Goal: Information Seeking & Learning: Learn about a topic

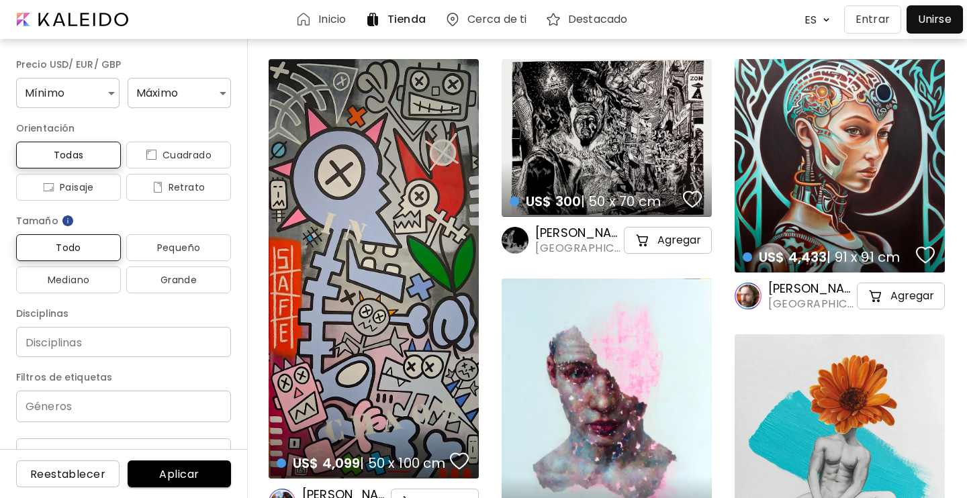
click at [877, 21] on p "Entrar" at bounding box center [872, 19] width 34 height 16
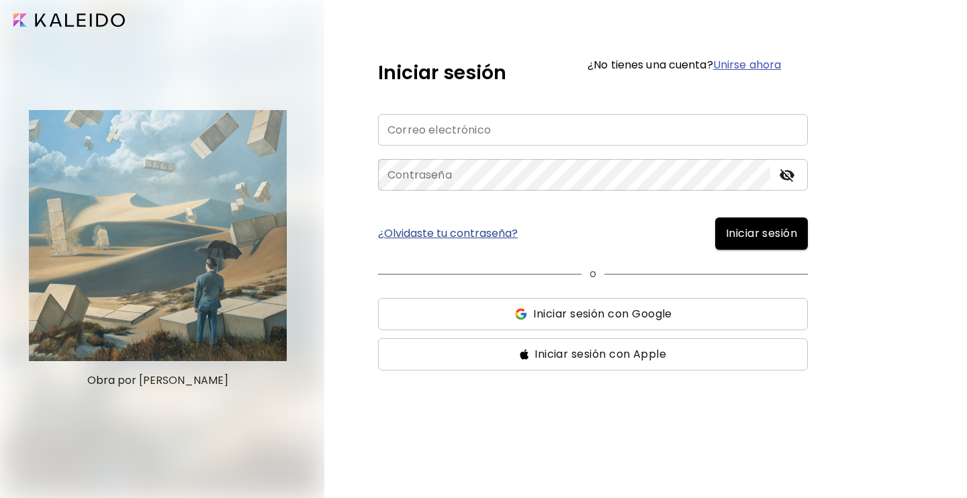
click at [512, 136] on input "email" at bounding box center [593, 130] width 430 height 32
type input "**********"
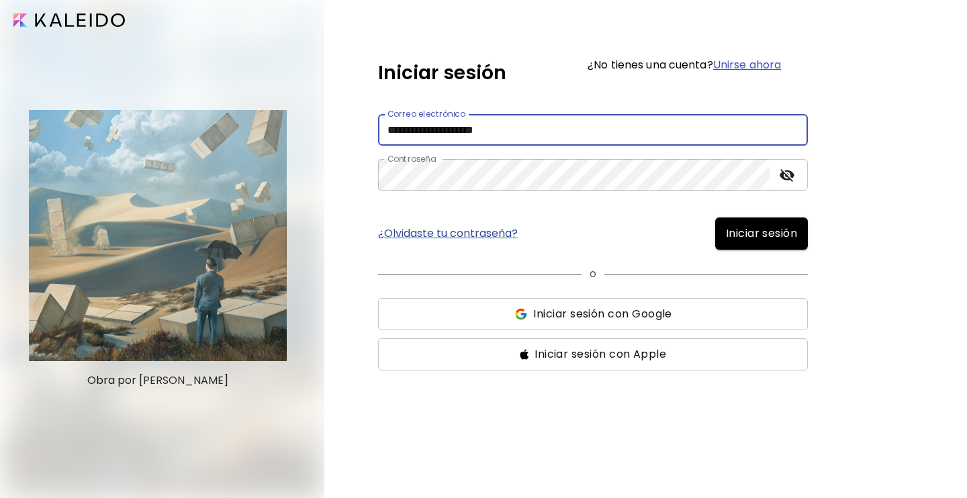
click at [726, 231] on span "Iniciar sesión" at bounding box center [761, 234] width 71 height 16
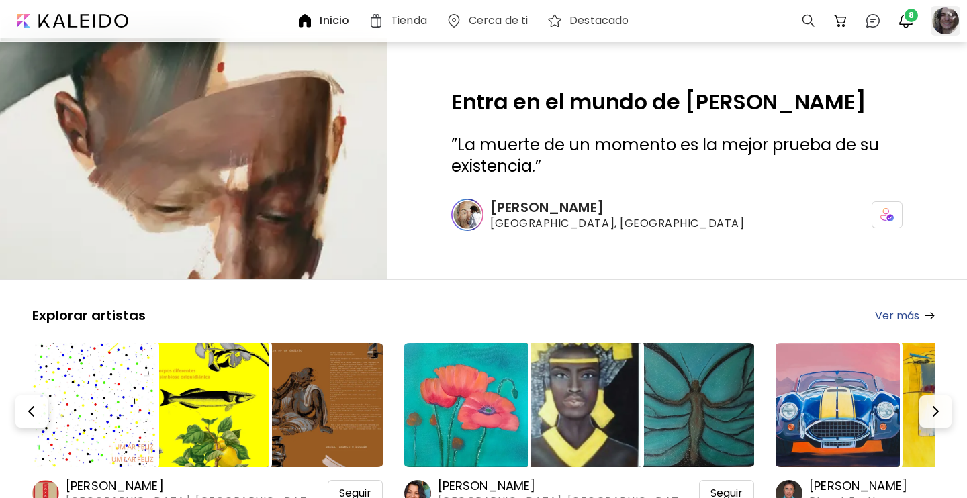
click at [937, 21] on div at bounding box center [945, 21] width 30 height 30
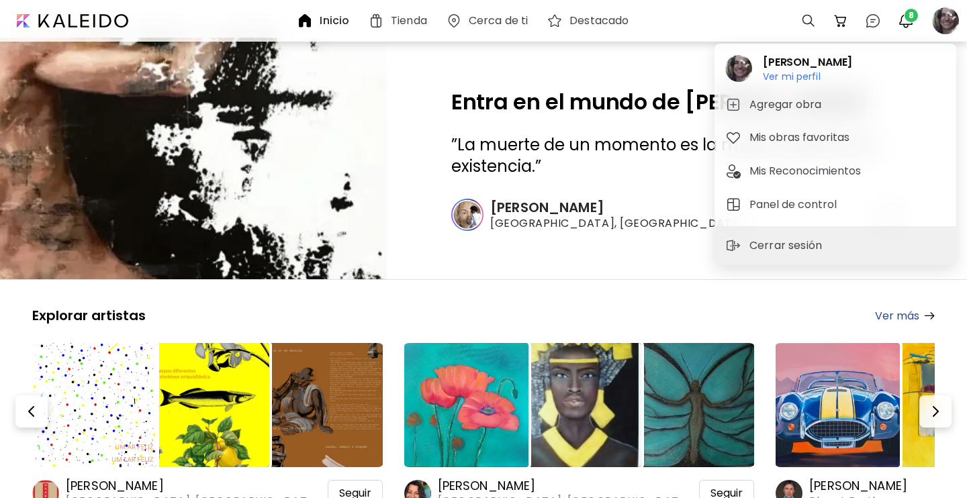
click at [908, 20] on div at bounding box center [483, 249] width 967 height 498
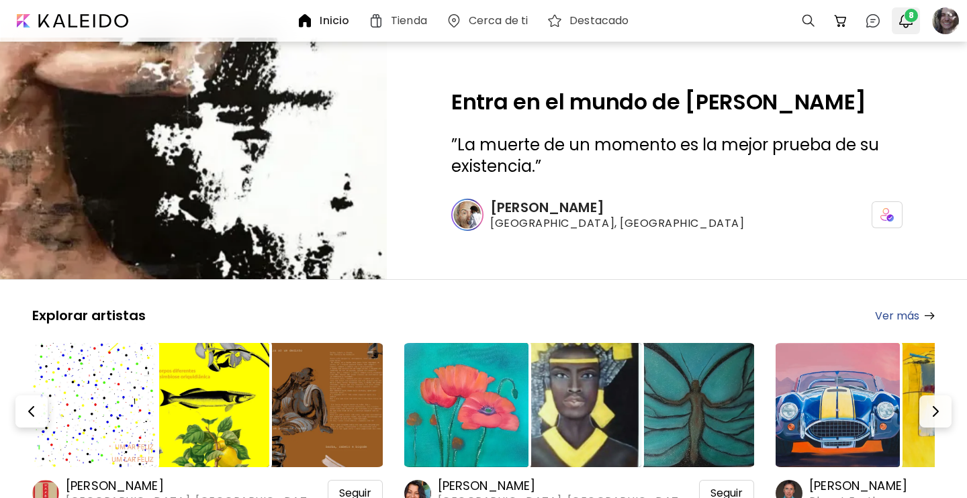
click at [908, 25] on img "button" at bounding box center [905, 21] width 16 height 16
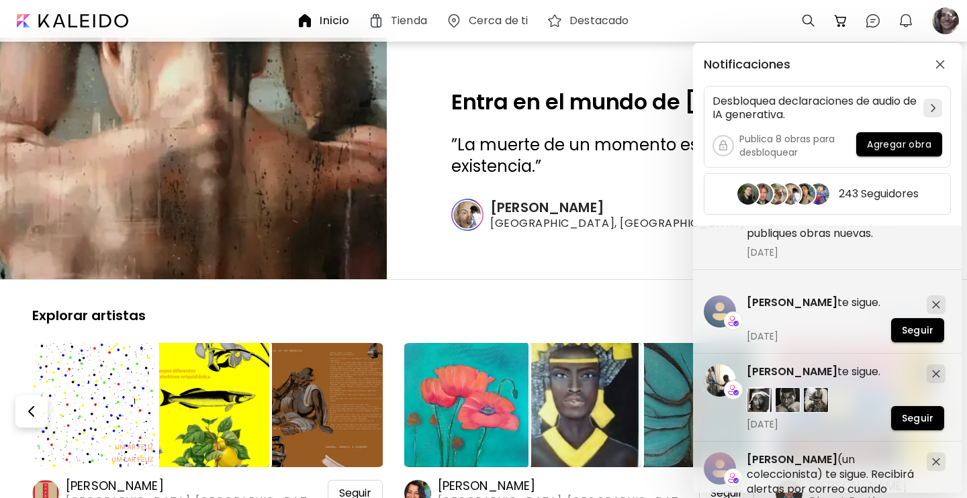
scroll to position [170, 0]
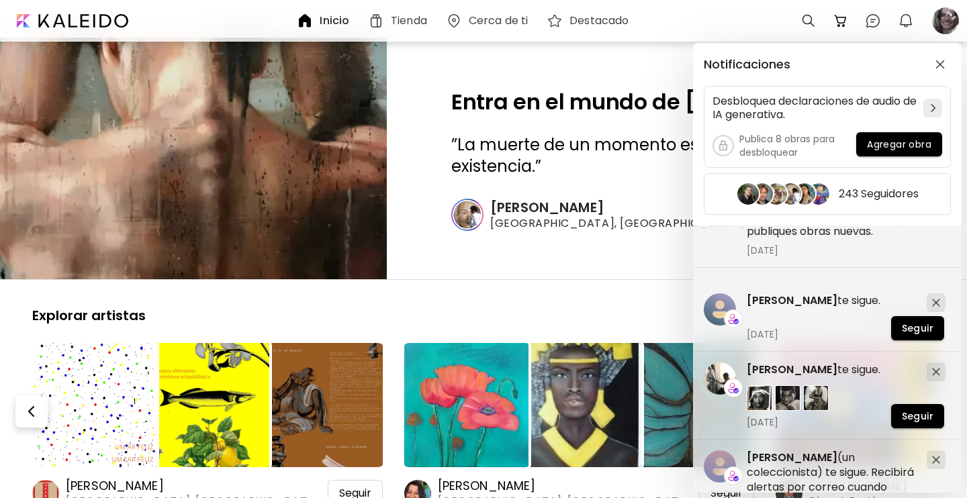
click at [949, 26] on div "Notificaciones Desbloquea declaraciones de audio de IA generativa. Publica 8 ob…" at bounding box center [483, 249] width 967 height 498
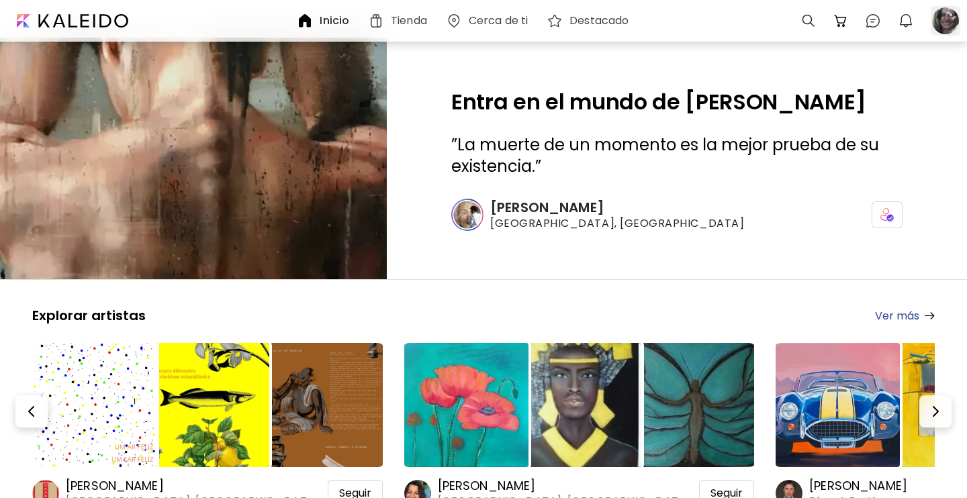
click at [938, 17] on div at bounding box center [945, 21] width 30 height 30
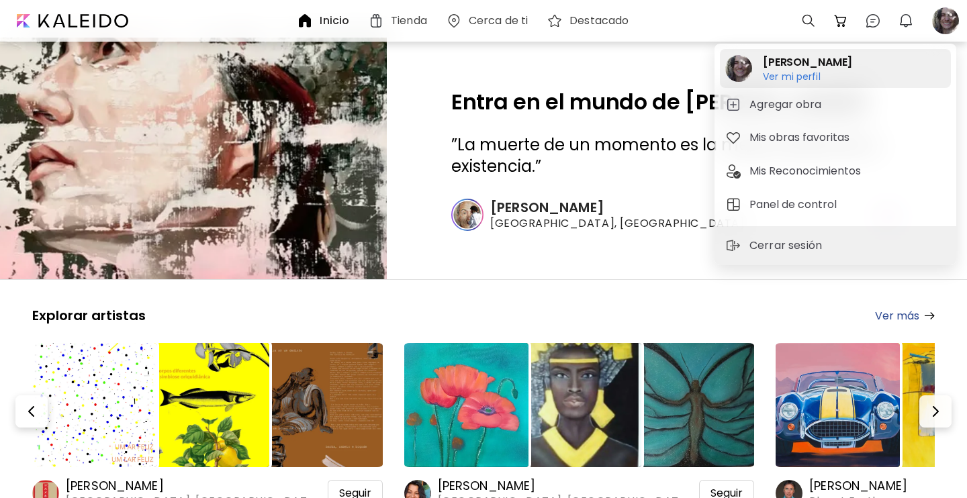
click at [805, 77] on h6 "Ver mi perfil" at bounding box center [807, 76] width 89 height 12
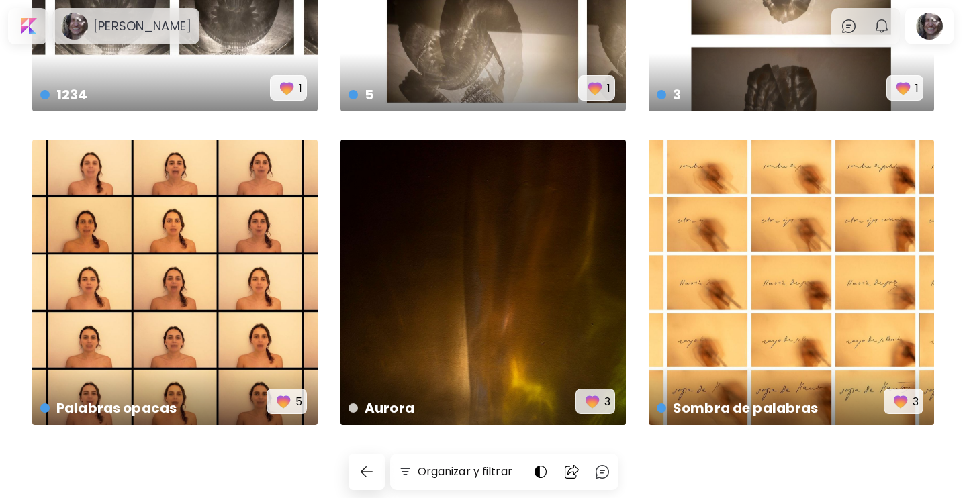
scroll to position [854, 0]
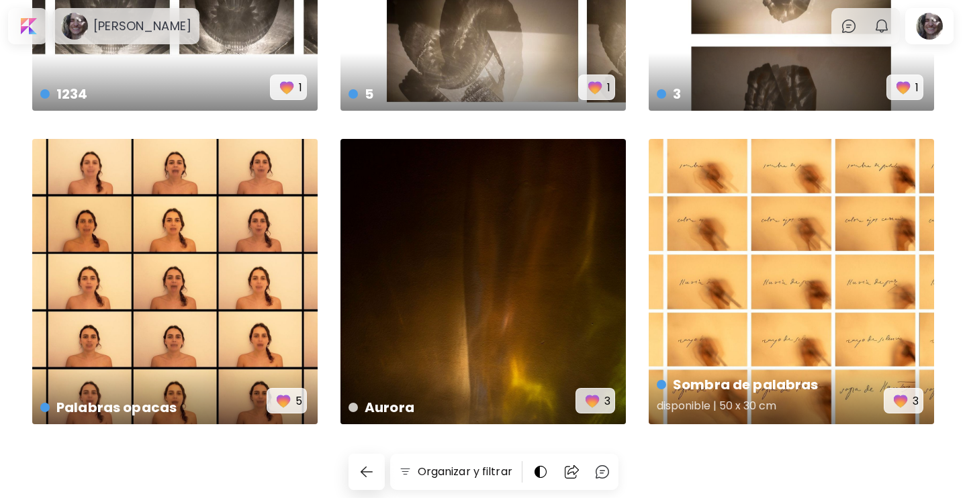
click at [701, 398] on h5 "disponible | 50 x 30 cm" at bounding box center [769, 408] width 227 height 27
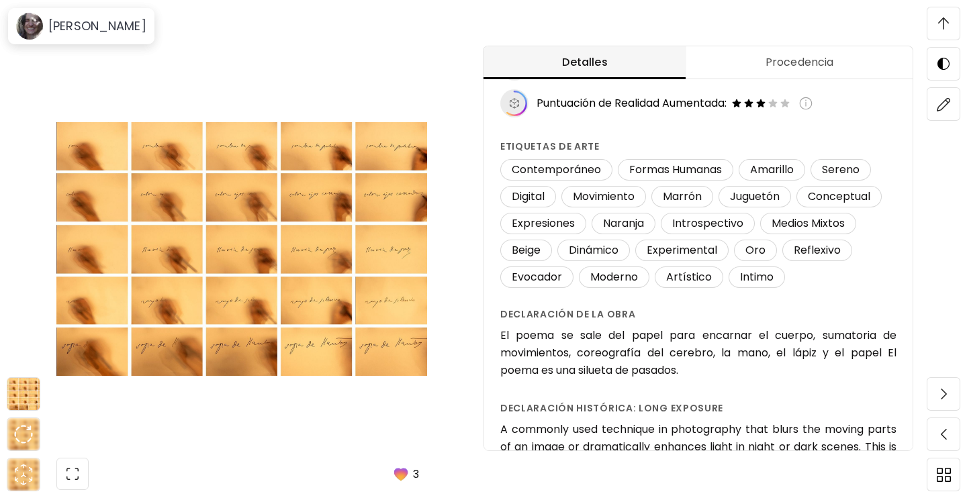
scroll to position [1020, 0]
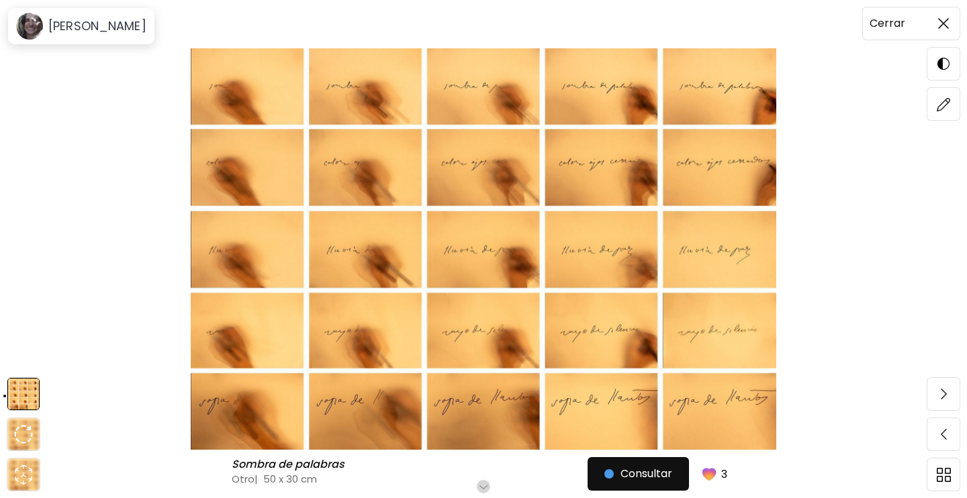
click at [944, 19] on img at bounding box center [943, 23] width 11 height 11
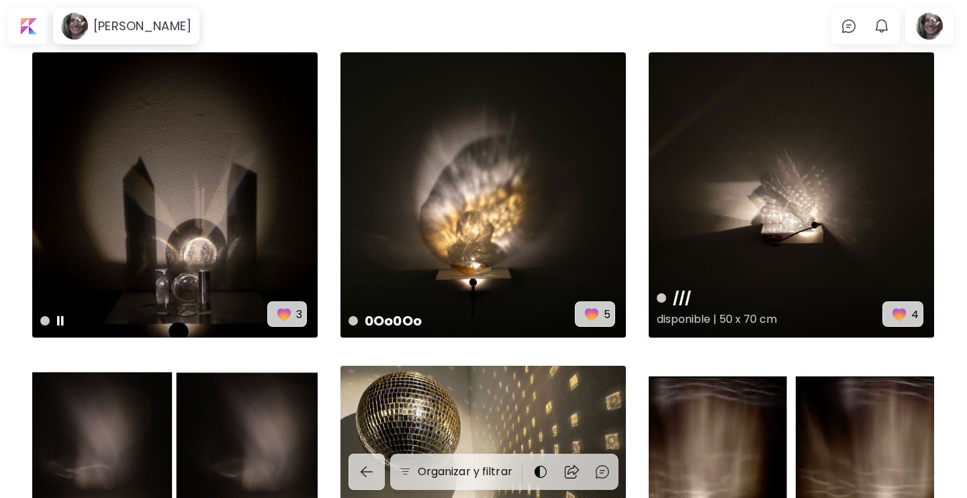
click at [709, 176] on div "/// disponible | 50 x 70 cm 4" at bounding box center [790, 194] width 285 height 285
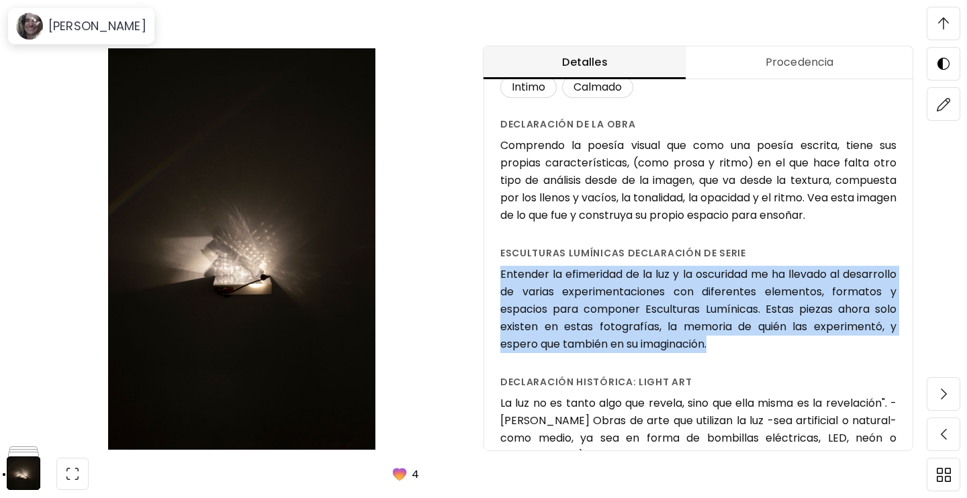
drag, startPoint x: 796, startPoint y: 344, endPoint x: 497, endPoint y: 264, distance: 310.0
click at [497, 264] on div "/// ( 2021 ) de la serie Esculturas Lumínicas No disponible Detalles de la obra…" at bounding box center [698, 139] width 428 height 1073
copy h6 "Entender la efimeridad de la luz y la oscuridad me ha llevado al desarrollo de …"
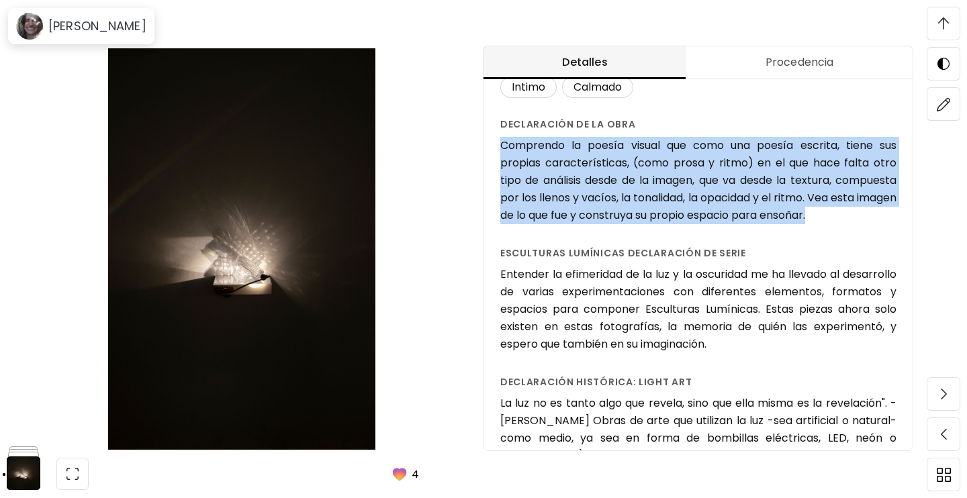
drag, startPoint x: 501, startPoint y: 142, endPoint x: 869, endPoint y: 217, distance: 375.4
click at [869, 217] on h6 "Comprendo la poesía visual que como una poesía escrita, tiene sus propias carac…" at bounding box center [698, 180] width 396 height 87
copy h6 "Comprendo la poesía visual que como una poesía escrita, tiene sus propias carac…"
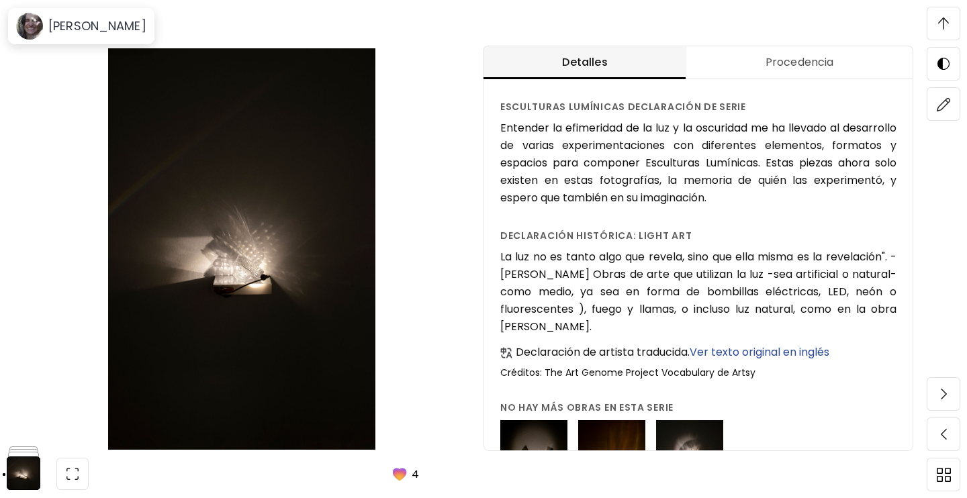
scroll to position [544, 0]
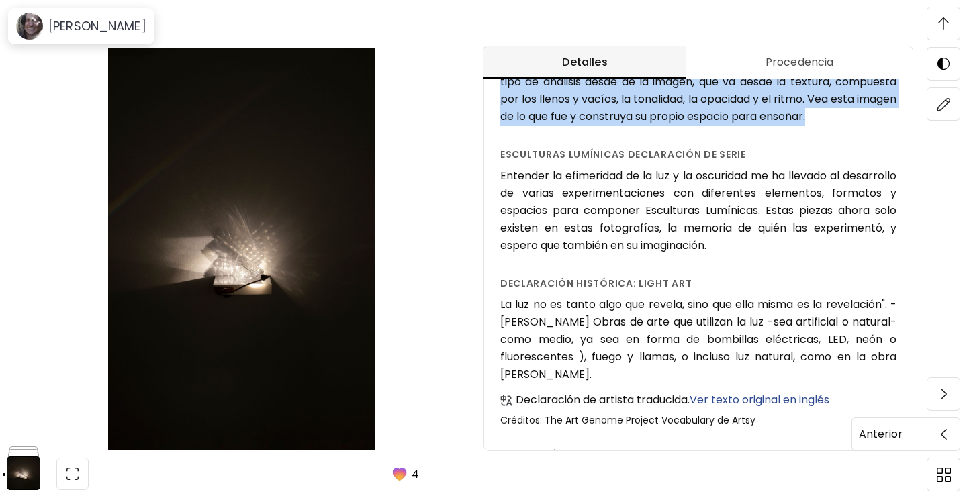
click at [944, 424] on span at bounding box center [943, 434] width 28 height 28
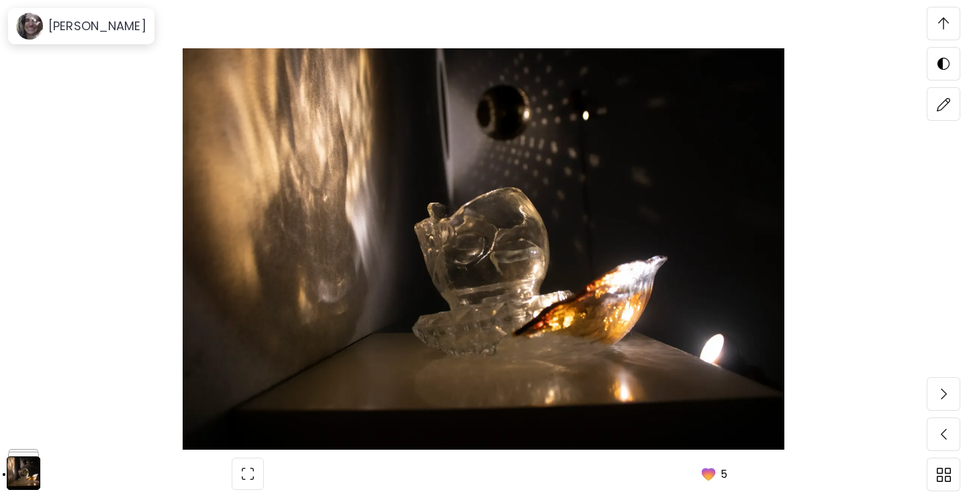
click at [947, 34] on span at bounding box center [943, 23] width 28 height 28
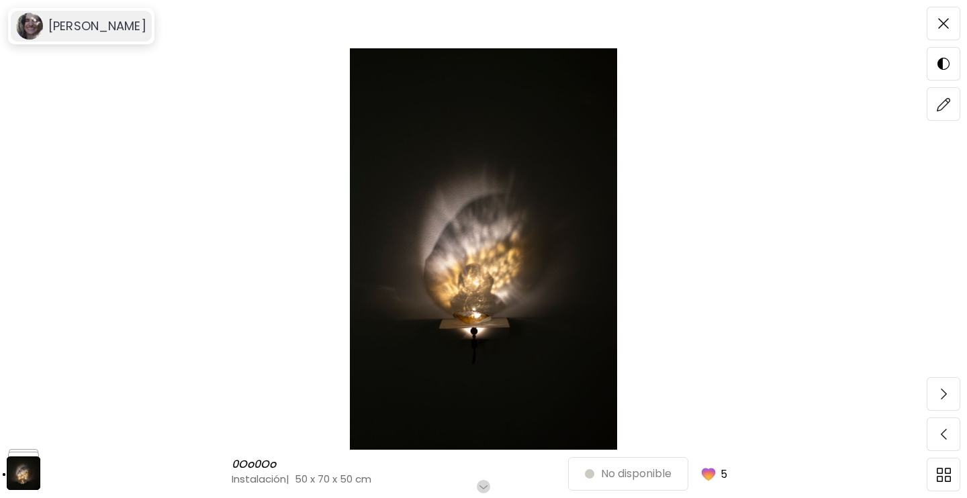
click at [116, 30] on h6 "[PERSON_NAME]" at bounding box center [97, 26] width 98 height 16
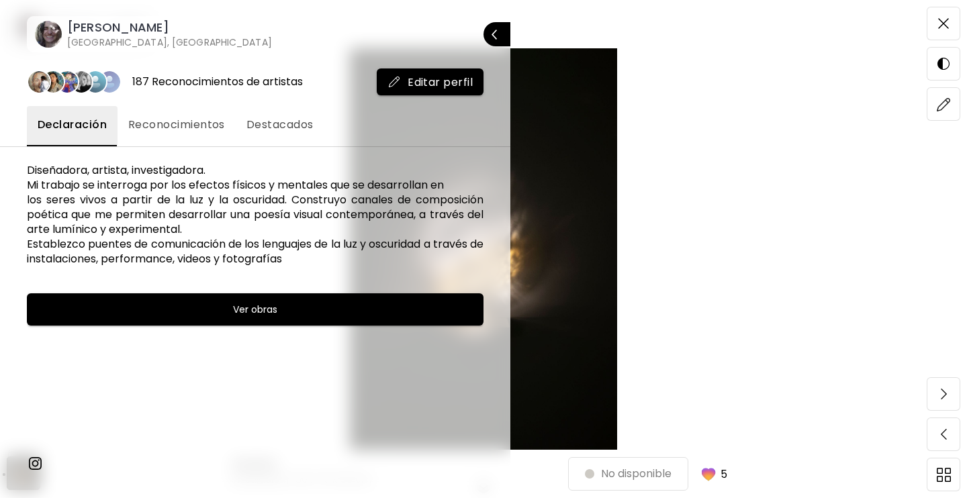
click at [683, 33] on div at bounding box center [483, 249] width 967 height 498
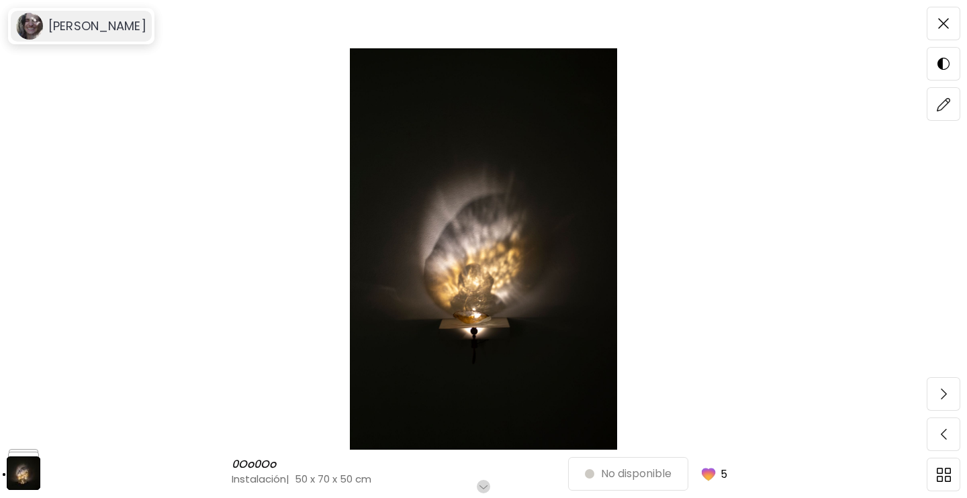
click at [40, 23] on image at bounding box center [29, 26] width 27 height 27
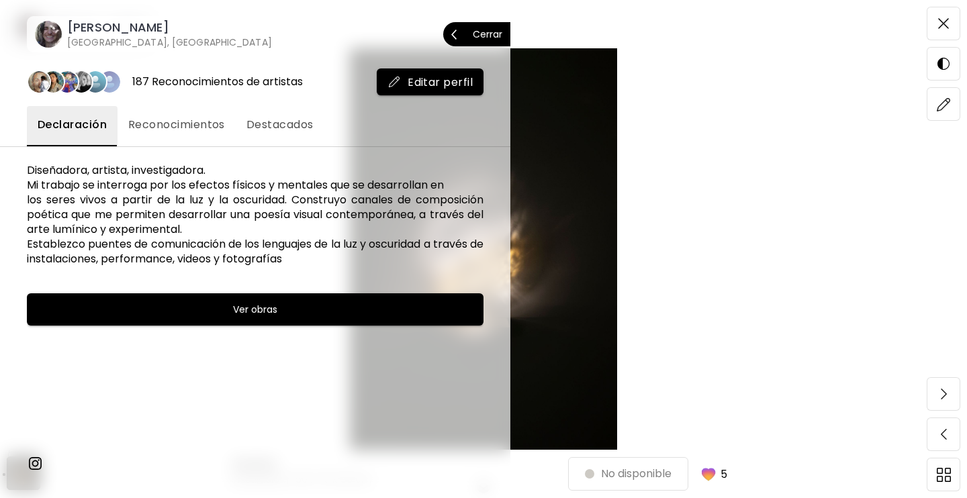
click at [79, 30] on h6 "[PERSON_NAME]" at bounding box center [169, 27] width 205 height 16
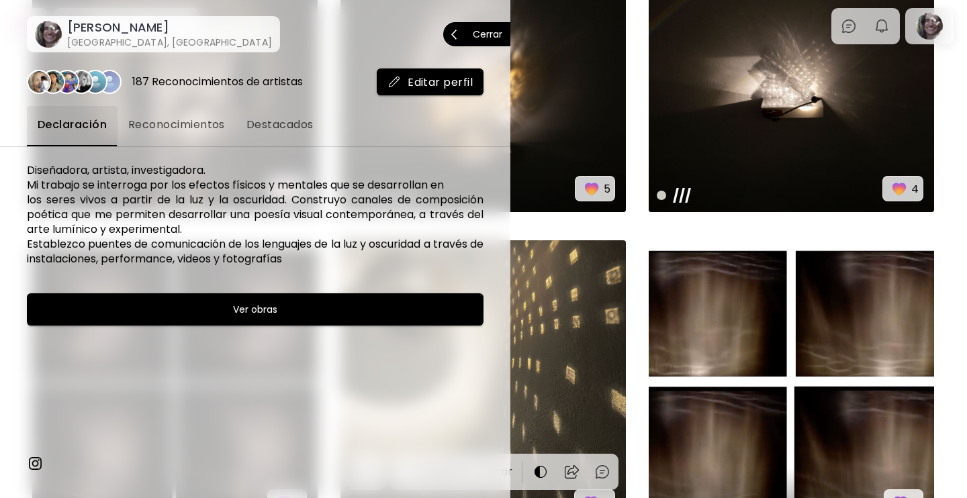
click at [489, 37] on p "Cerrar" at bounding box center [488, 34] width 30 height 9
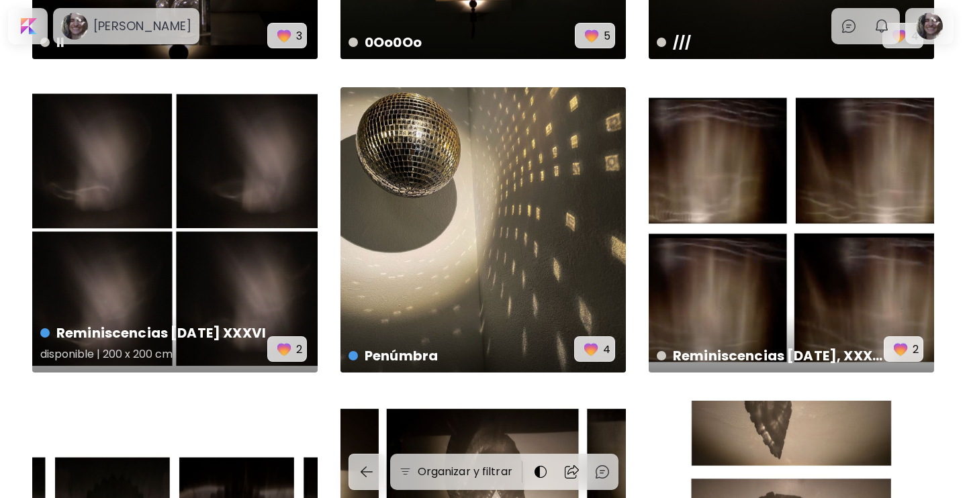
click at [225, 234] on div "Reminiscencias [DATE] XXXVI disponible | 200 x 200 cm 2" at bounding box center [174, 229] width 285 height 285
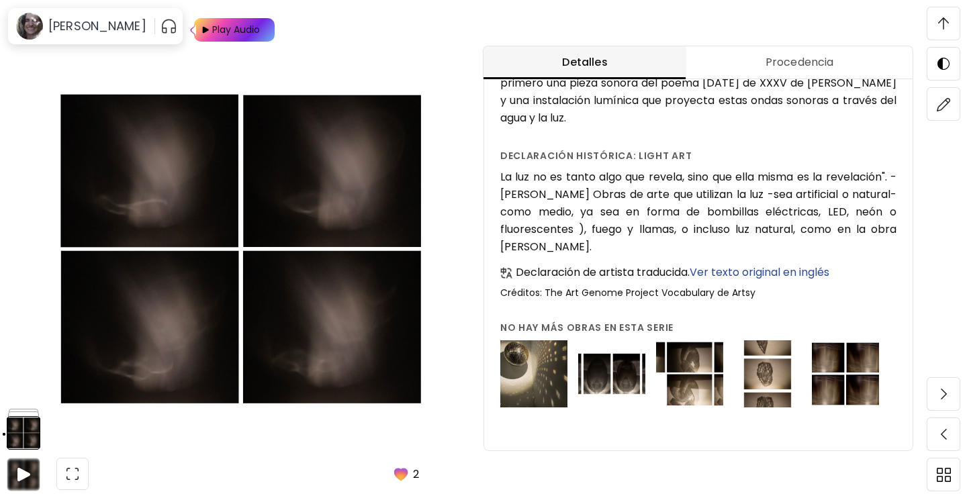
click at [522, 371] on img at bounding box center [533, 373] width 67 height 67
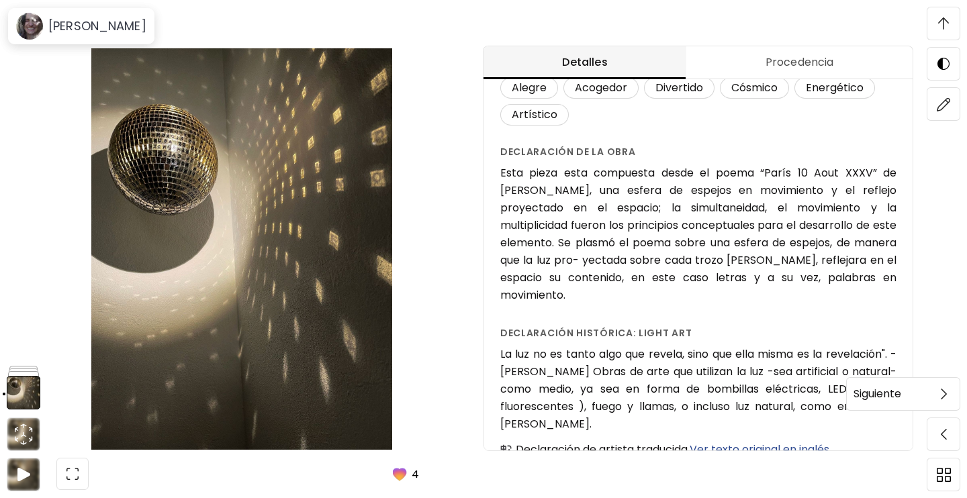
click at [943, 401] on span at bounding box center [943, 394] width 28 height 28
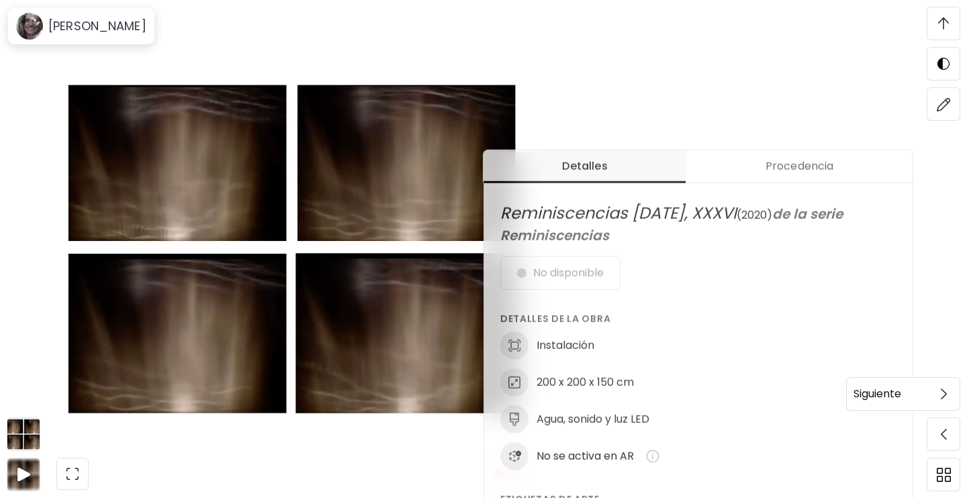
click at [938, 388] on span at bounding box center [943, 394] width 28 height 28
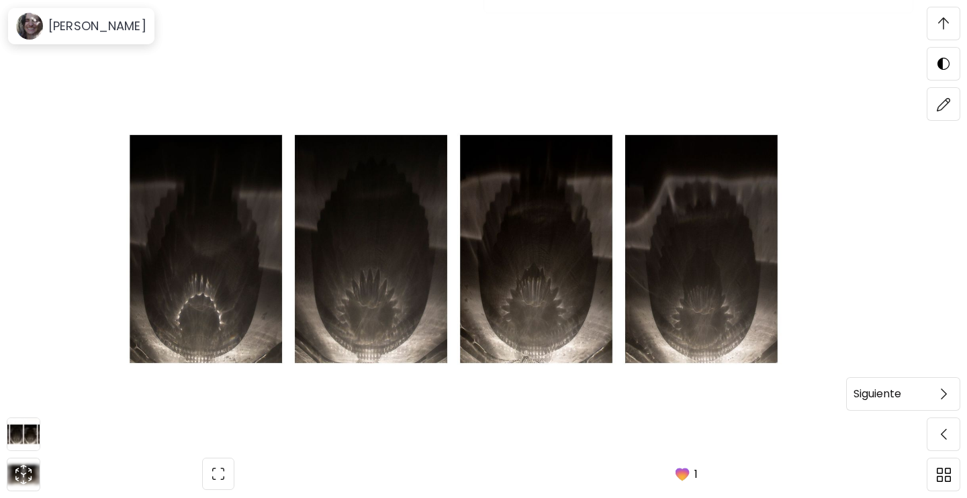
click at [946, 391] on span at bounding box center [943, 394] width 28 height 28
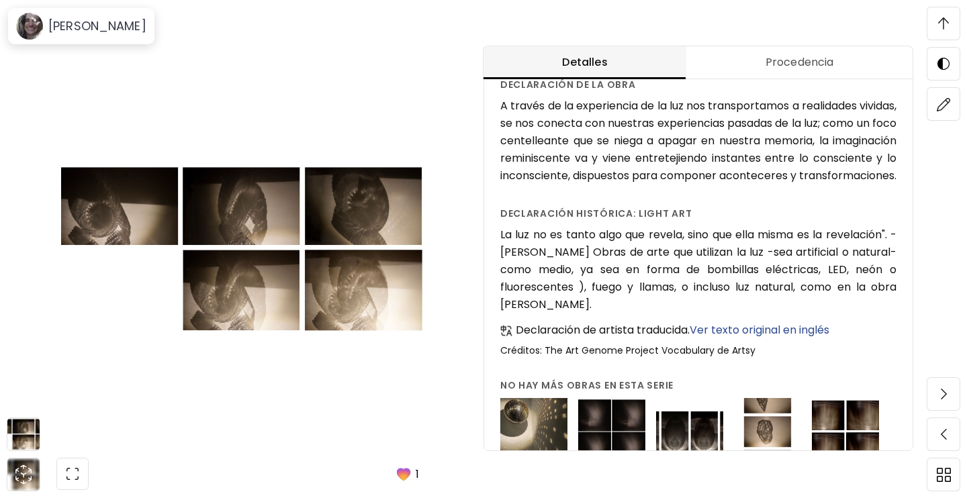
scroll to position [497, 0]
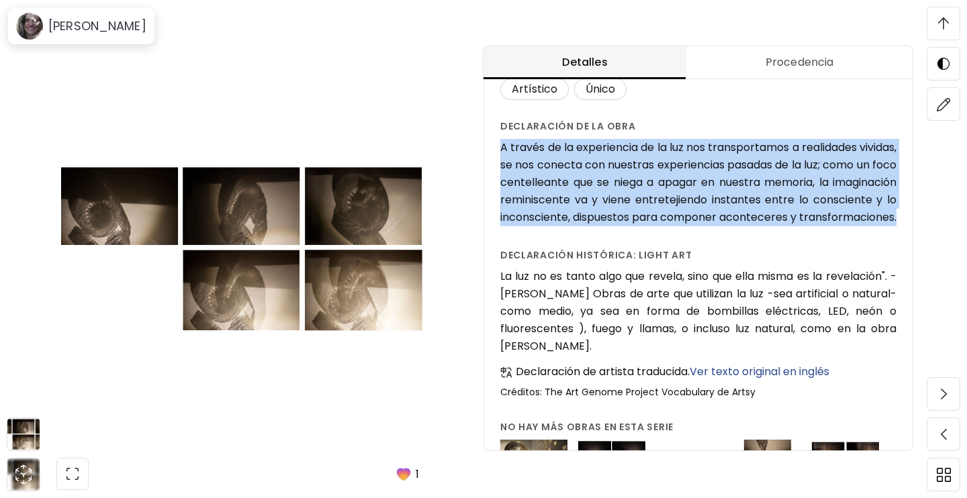
drag, startPoint x: 601, startPoint y: 233, endPoint x: 487, endPoint y: 151, distance: 140.5
click at [487, 151] on div "5 ( 2020 ) de la serie Reminiscencias Consultar para Comprar Detalles de la obr…" at bounding box center [698, 51] width 428 height 998
copy h6 "A través de la experiencia de la luz nos transportamos a realidades vividas, se…"
